Goal: Navigation & Orientation: Understand site structure

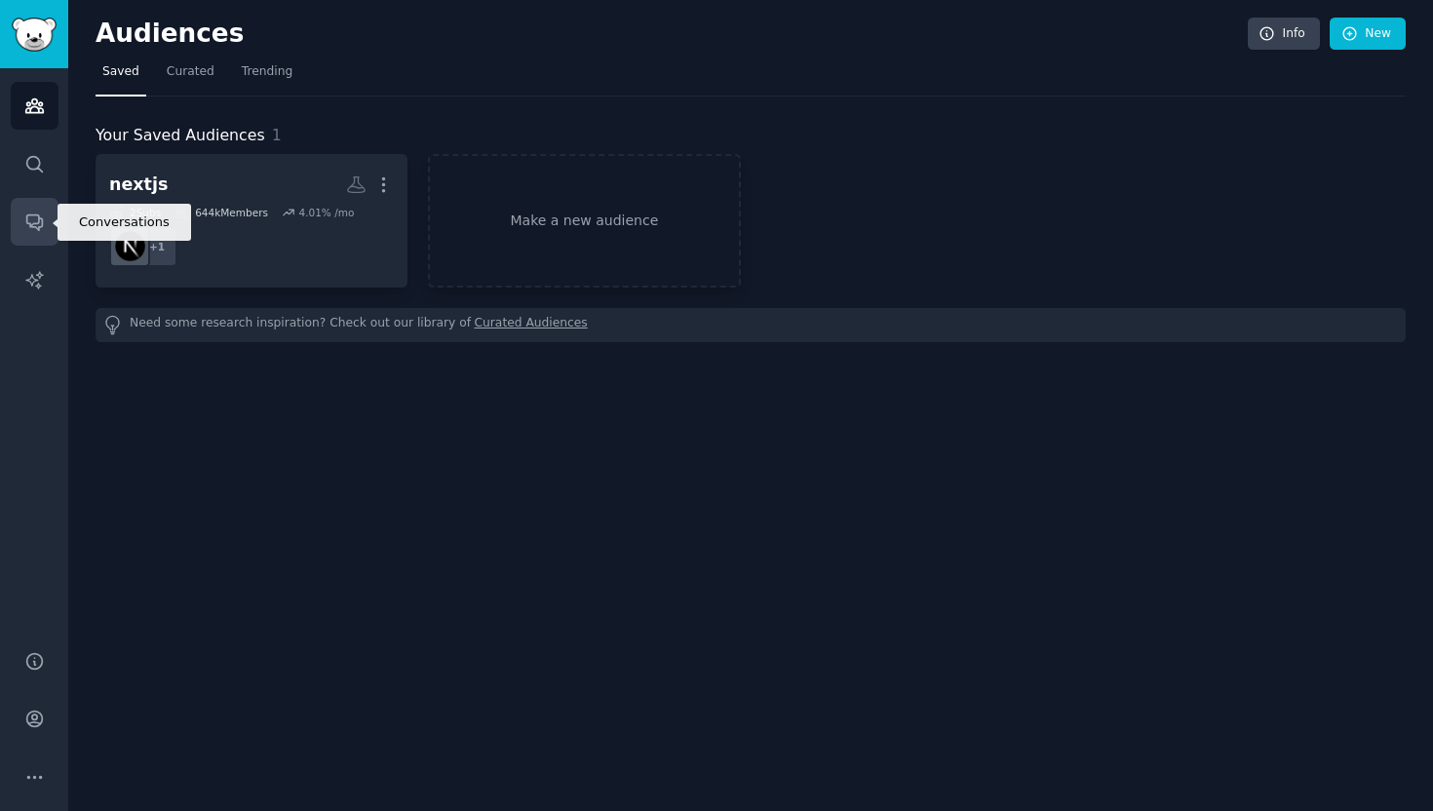
click at [51, 226] on link "Conversations" at bounding box center [35, 222] width 48 height 48
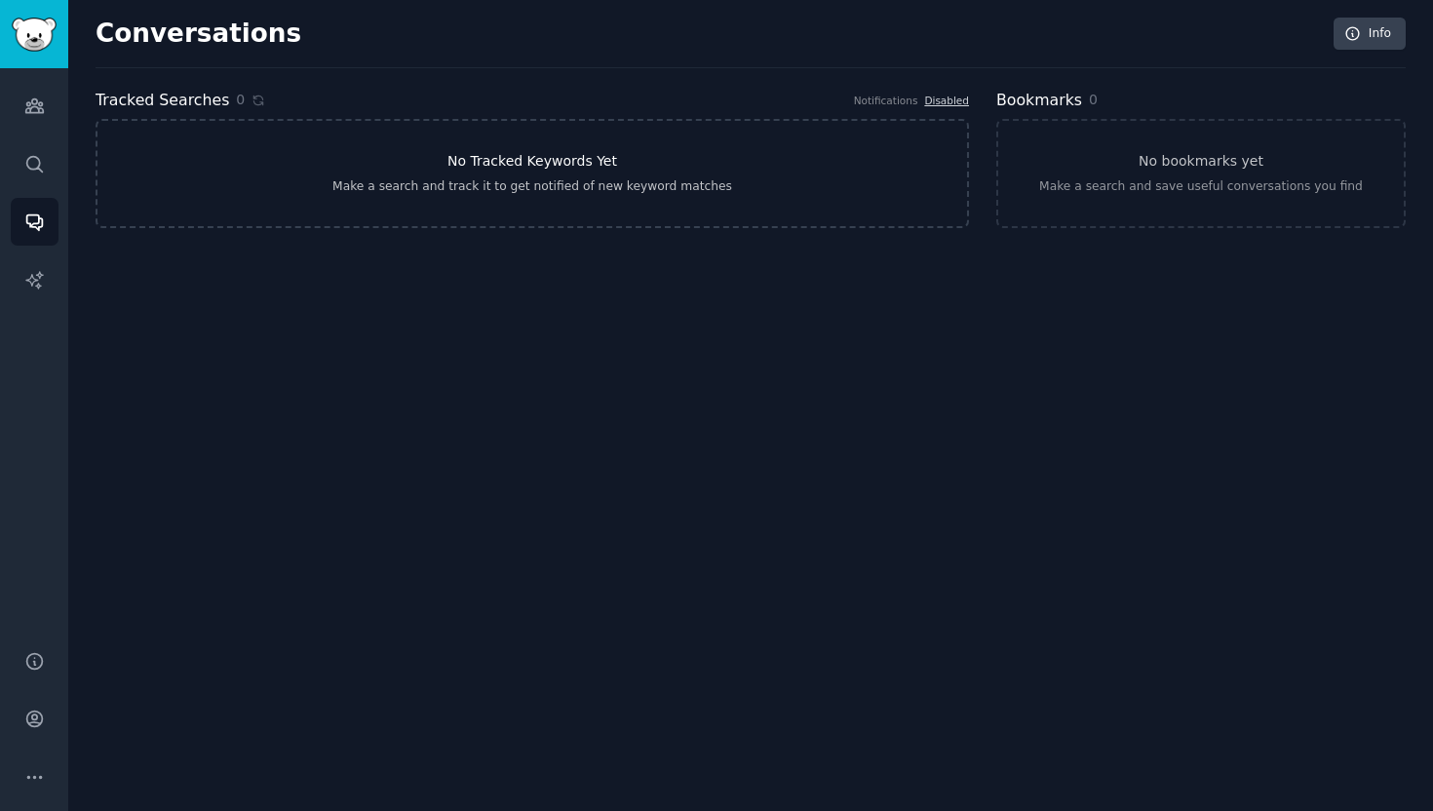
click at [609, 146] on link "No Tracked Keywords Yet Make a search and track it to get notified of new keywo…" at bounding box center [533, 173] width 874 height 109
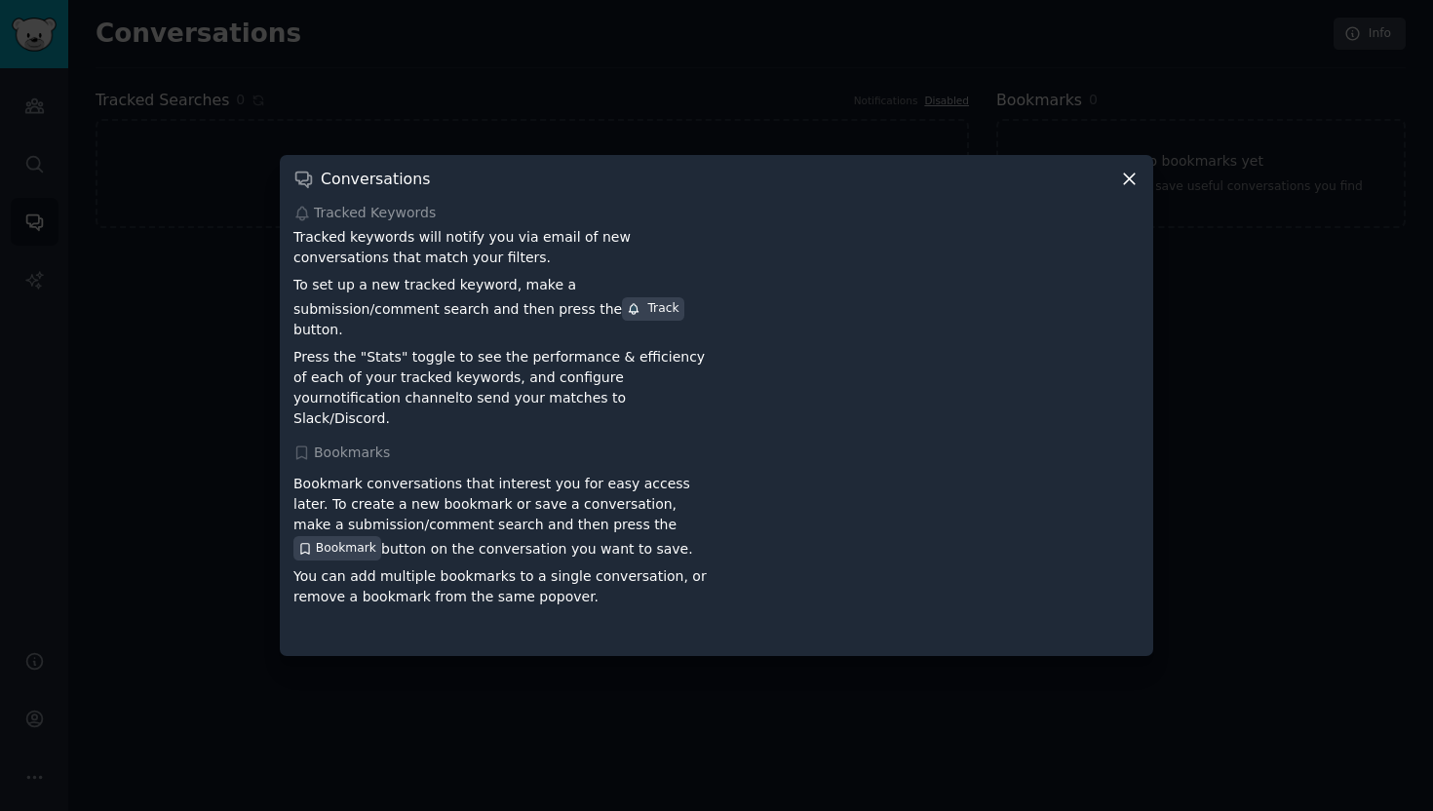
click at [489, 262] on p "Tracked keywords will notify you via email of new conversations that match your…" at bounding box center [502, 247] width 416 height 41
click at [1142, 191] on div "Conversations Tracked Keywords Tracked keywords will notify you via email of ne…" at bounding box center [717, 405] width 874 height 500
click at [1138, 186] on icon at bounding box center [1129, 179] width 20 height 20
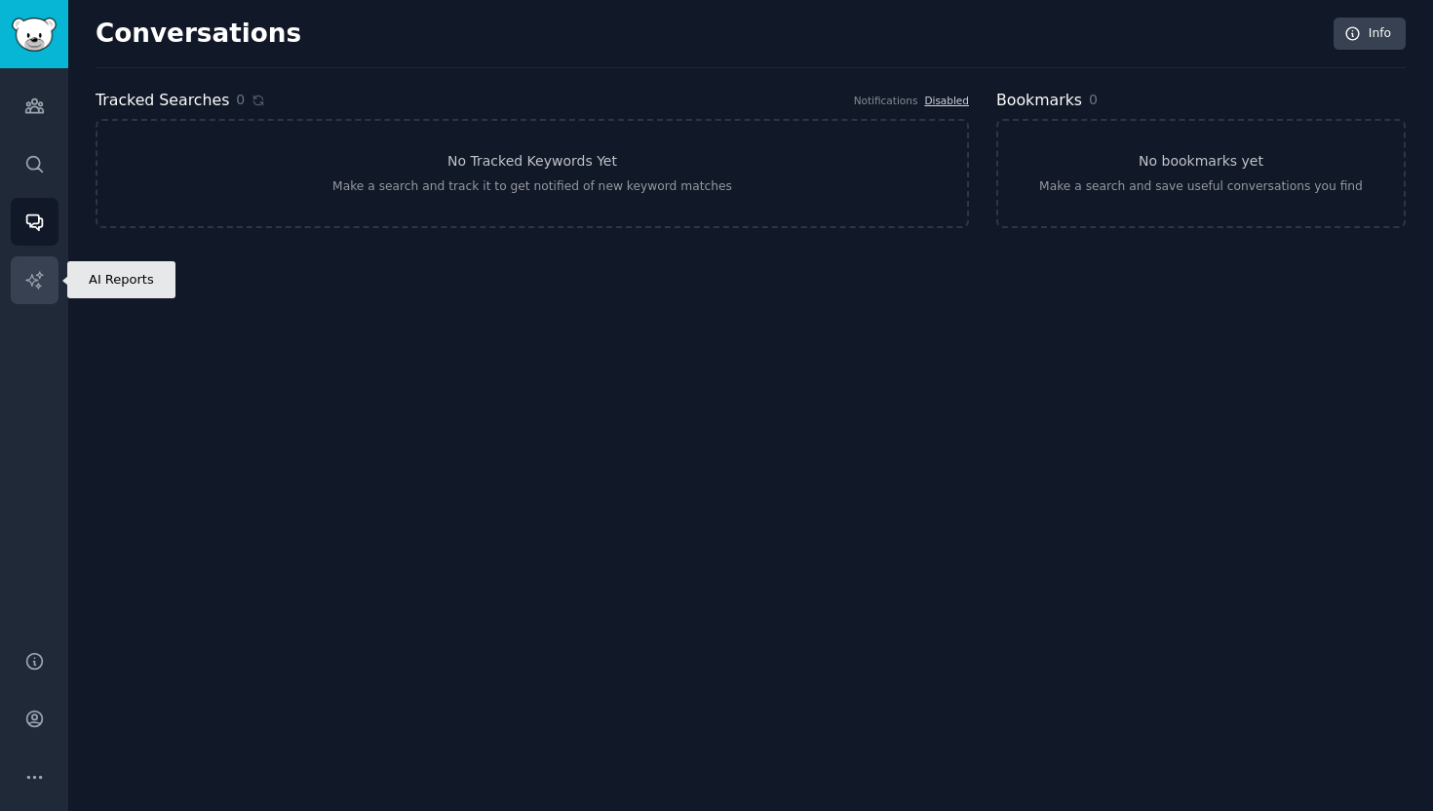
click at [50, 268] on link "AI Reports" at bounding box center [35, 280] width 48 height 48
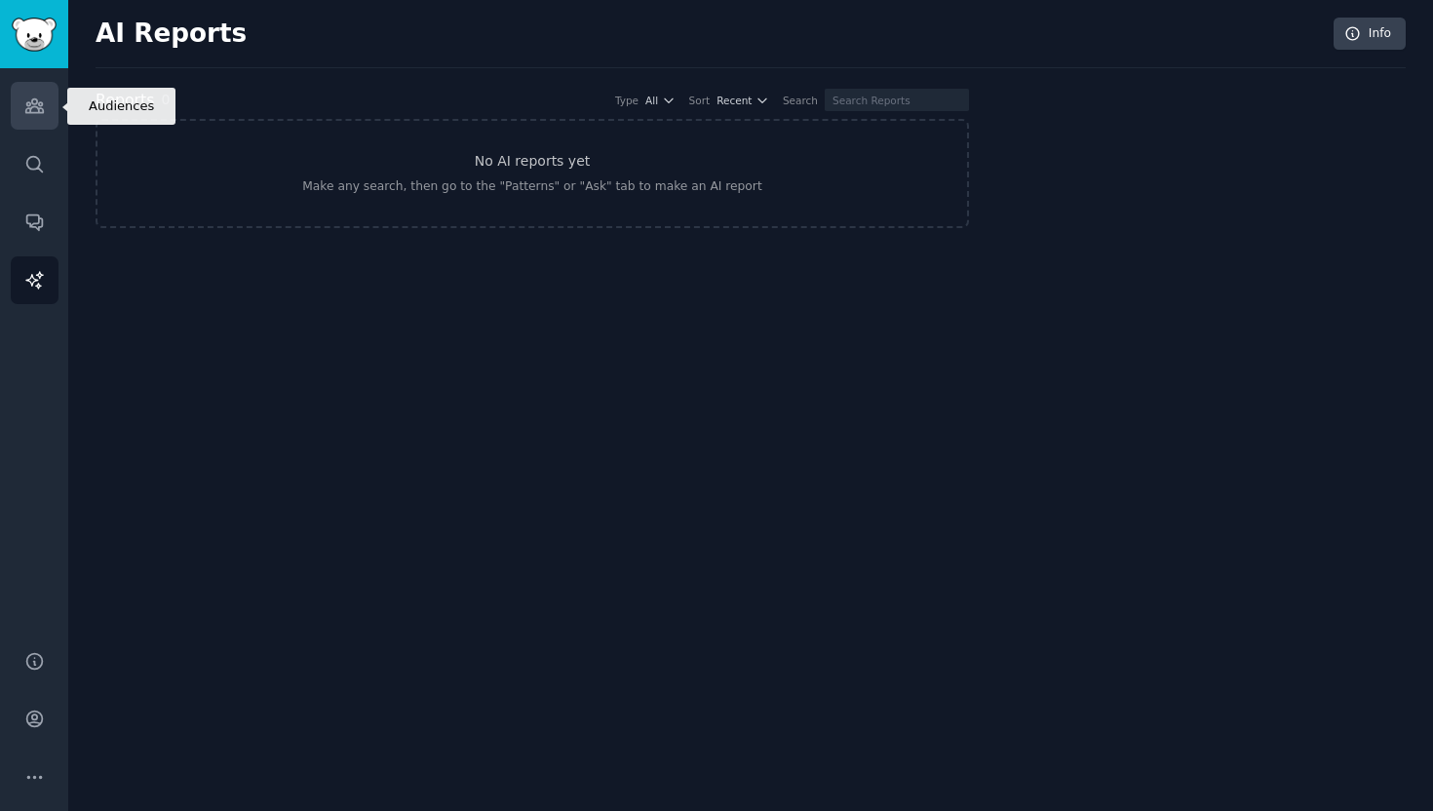
click at [38, 124] on link "Audiences" at bounding box center [35, 106] width 48 height 48
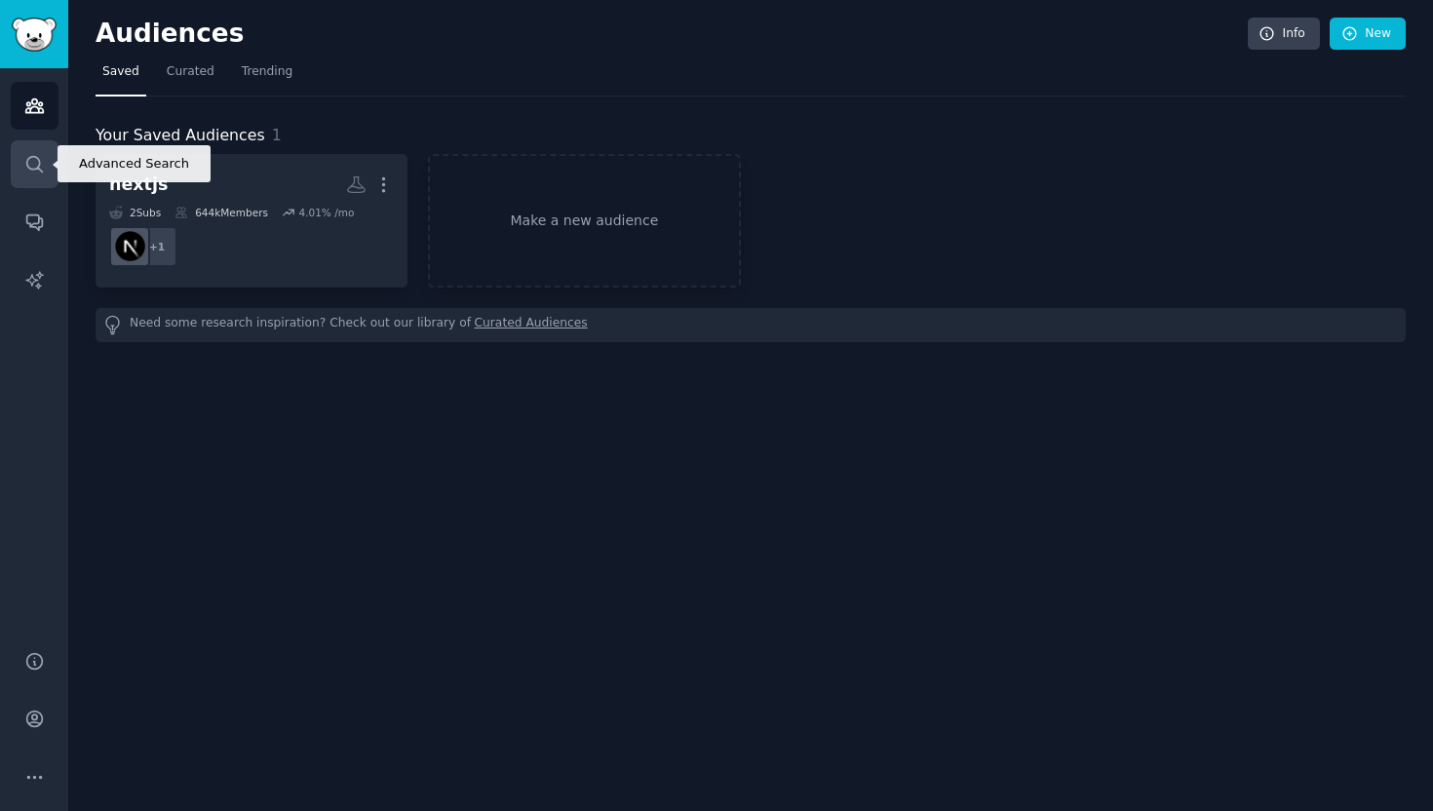
click at [36, 143] on link "Search" at bounding box center [35, 164] width 48 height 48
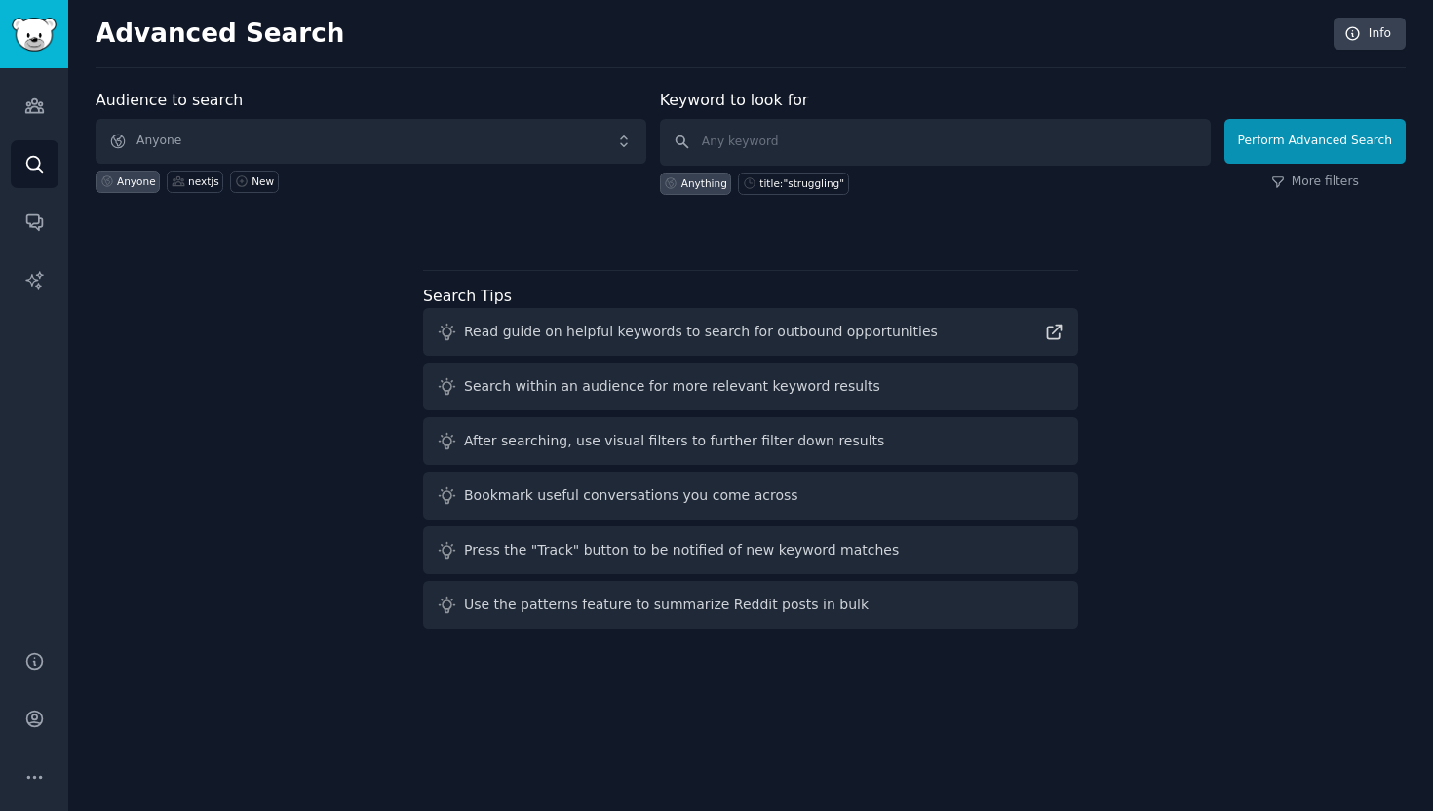
click at [37, 192] on div "Audiences Search Conversations AI Reports" at bounding box center [34, 347] width 68 height 559
click at [34, 199] on link "Conversations" at bounding box center [35, 222] width 48 height 48
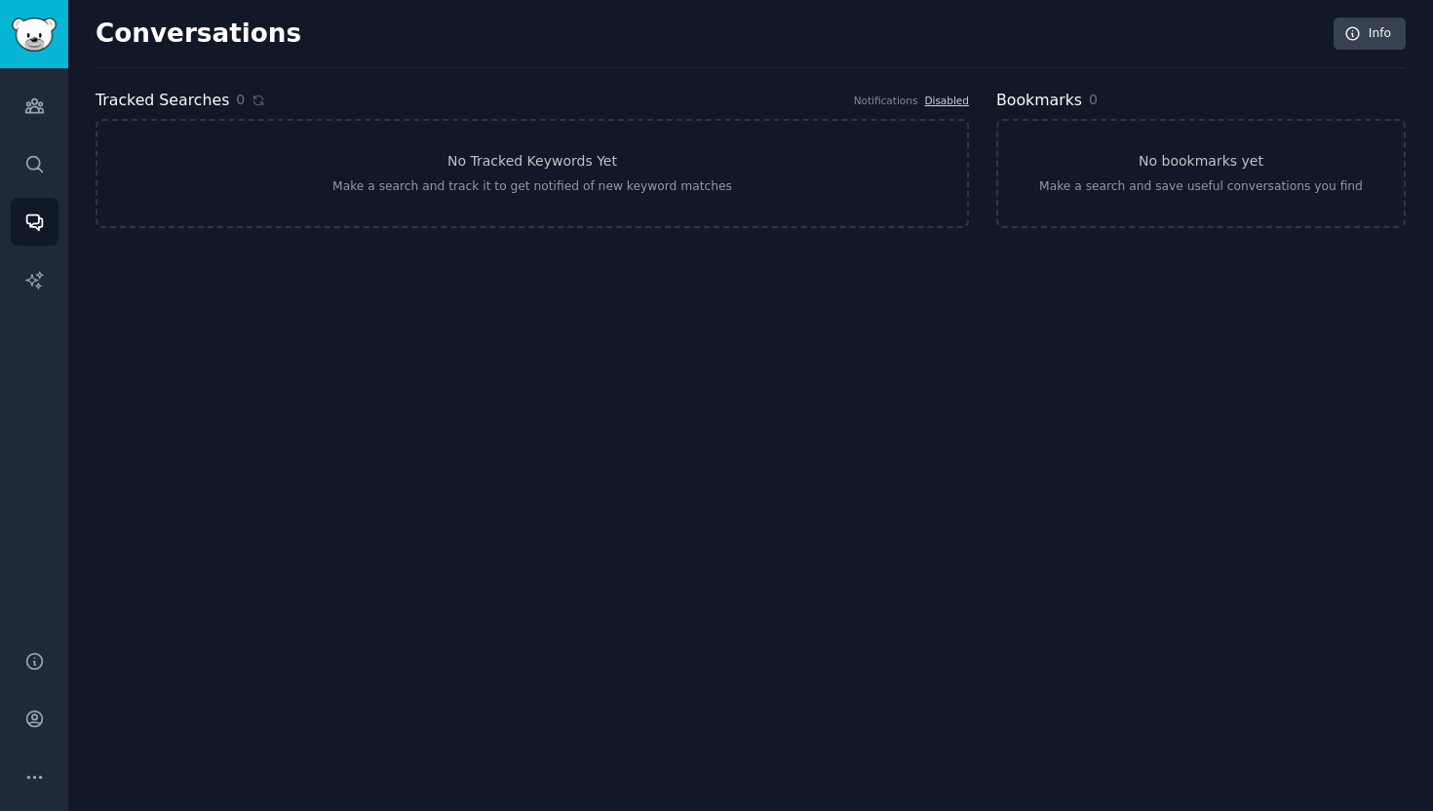
click at [33, 251] on div "Audiences Search Conversations AI Reports" at bounding box center [34, 347] width 68 height 559
click at [31, 268] on link "AI Reports" at bounding box center [35, 280] width 48 height 48
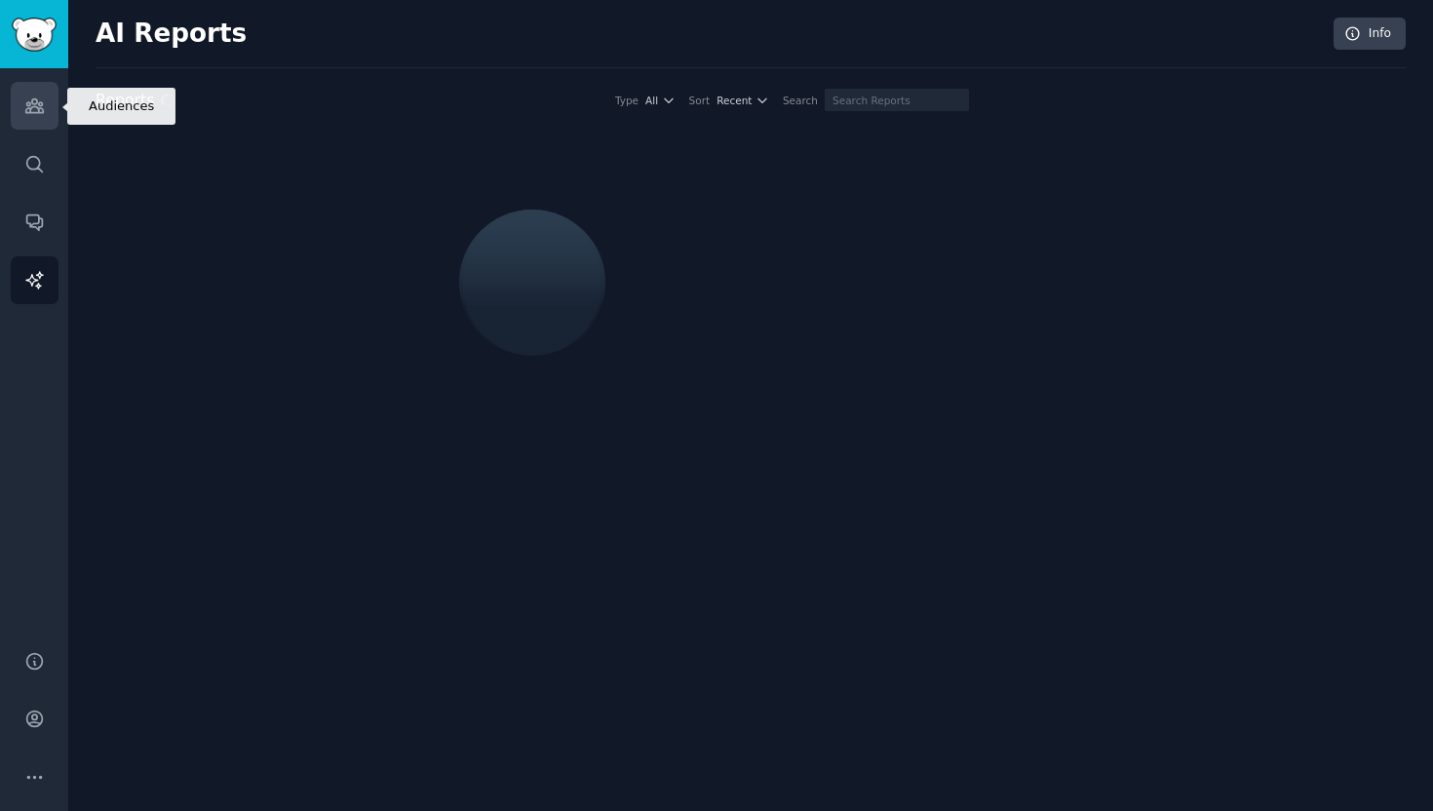
click at [30, 109] on icon "Sidebar" at bounding box center [34, 106] width 18 height 14
